Goal: Transaction & Acquisition: Obtain resource

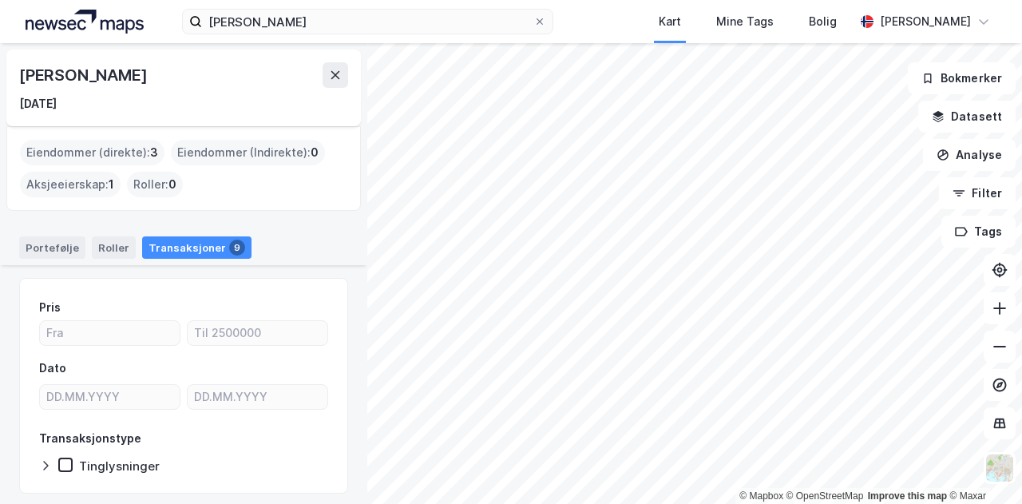
scroll to position [285, 0]
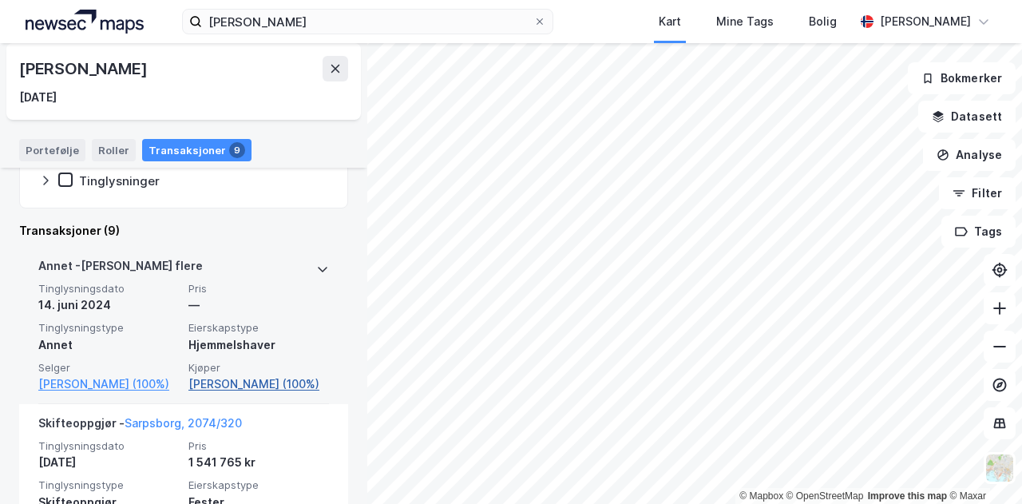
click at [207, 382] on link "[PERSON_NAME] (100%)" at bounding box center [258, 383] width 141 height 19
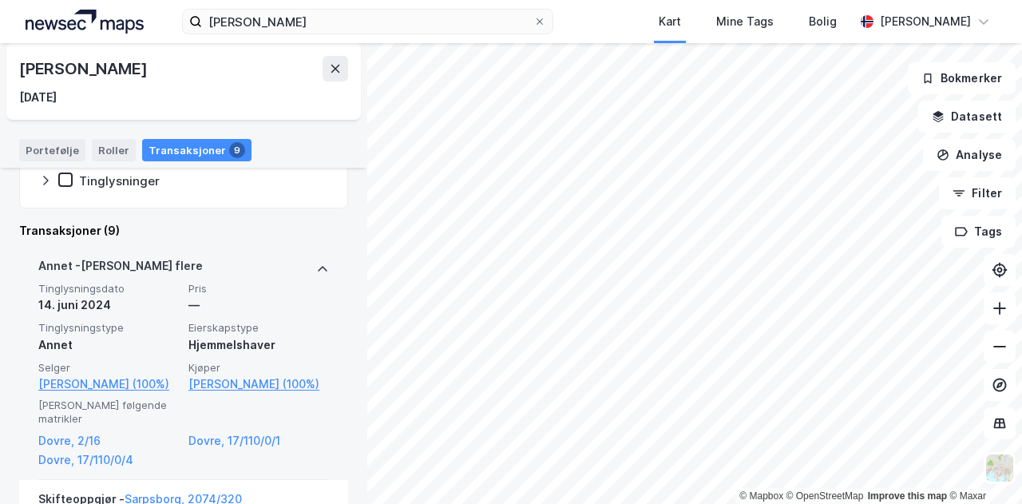
scroll to position [365, 0]
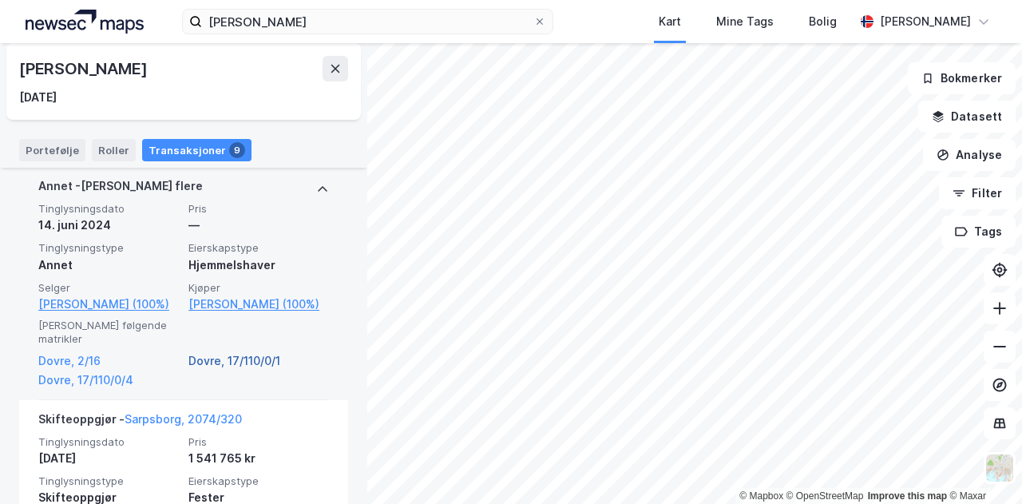
click at [249, 364] on link "Dovre, 17/110/0/1" at bounding box center [258, 360] width 141 height 19
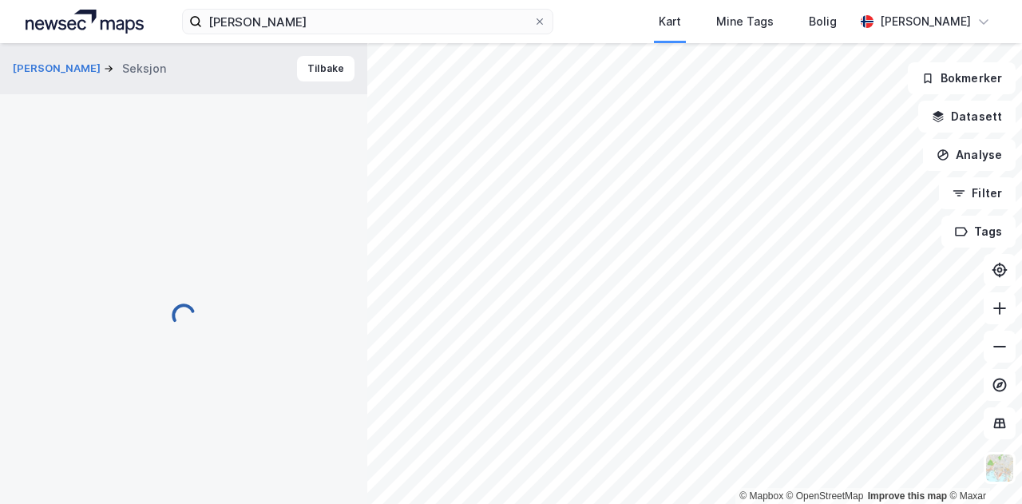
scroll to position [8, 0]
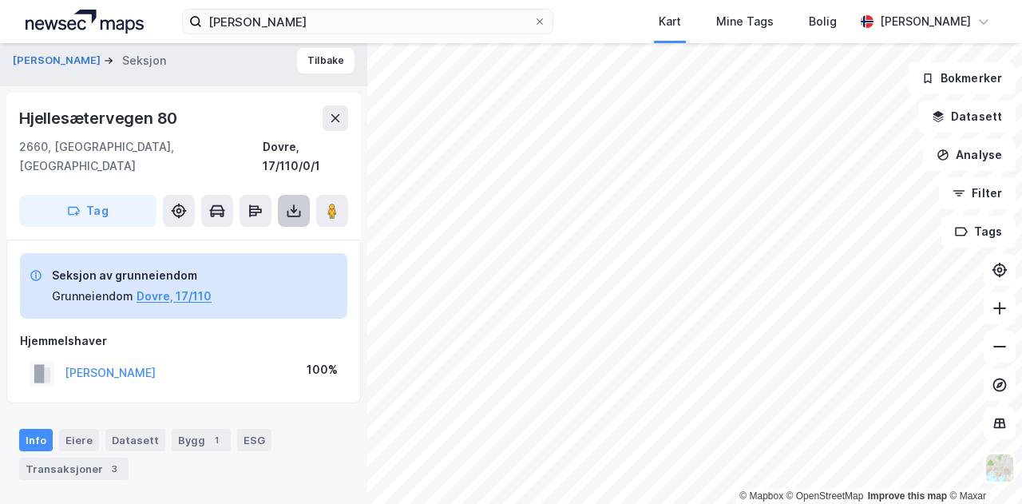
click at [295, 203] on icon at bounding box center [294, 211] width 16 height 16
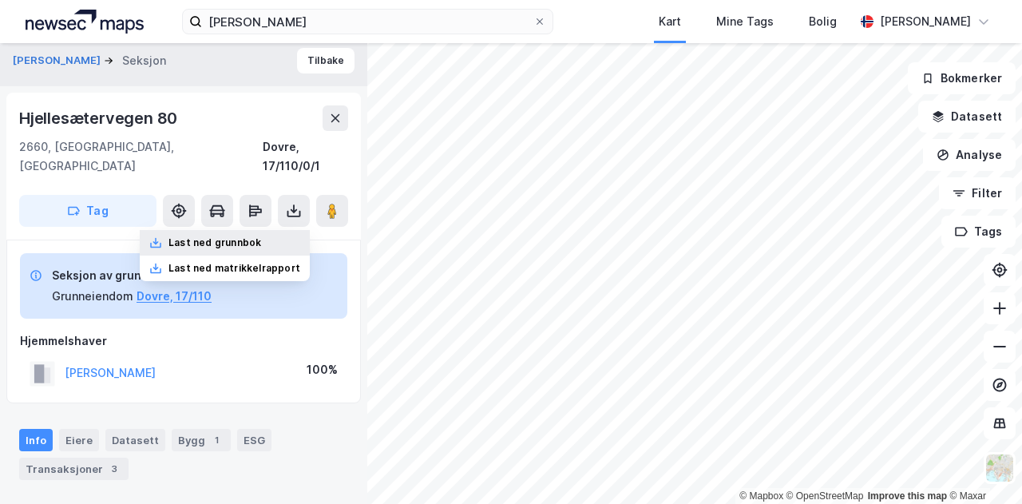
click at [259, 236] on div "Last ned grunnbok" at bounding box center [214, 242] width 93 height 13
